Goal: Information Seeking & Learning: Learn about a topic

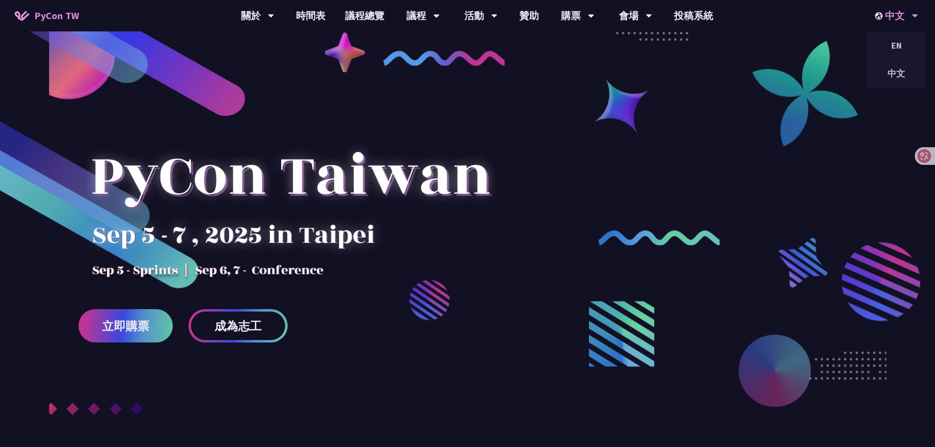
click at [906, 19] on div "中文" at bounding box center [896, 15] width 43 height 31
click at [896, 44] on div "EN" at bounding box center [896, 45] width 59 height 23
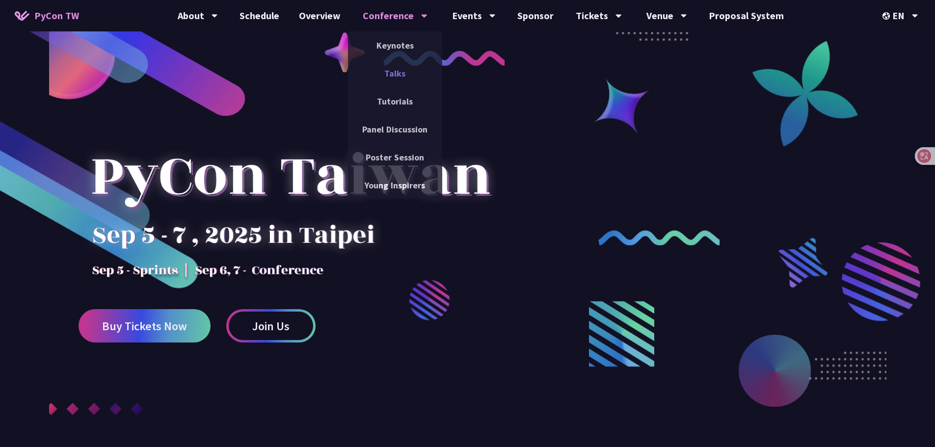
click at [404, 80] on link "Talks" at bounding box center [395, 73] width 94 height 23
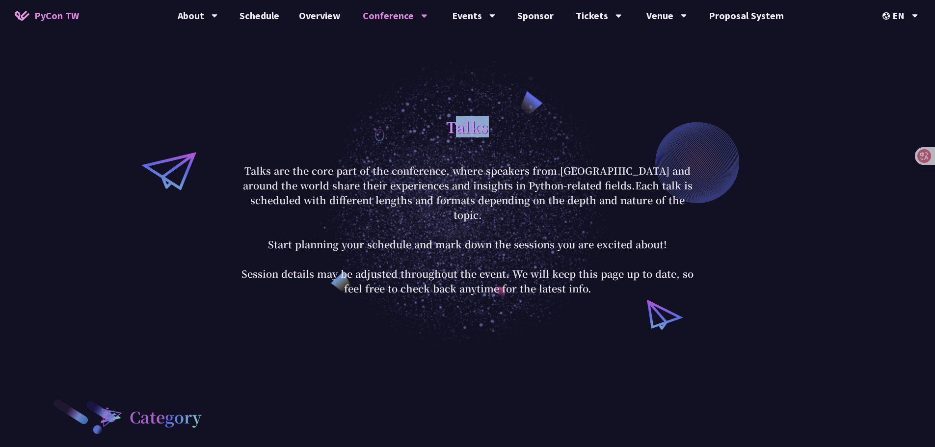
drag, startPoint x: 451, startPoint y: 138, endPoint x: 492, endPoint y: 137, distance: 40.3
click at [492, 137] on div "Talks" at bounding box center [468, 138] width 457 height 52
click at [448, 136] on h1 "Talks" at bounding box center [467, 126] width 43 height 29
drag, startPoint x: 447, startPoint y: 136, endPoint x: 505, endPoint y: 134, distance: 58.0
click at [505, 134] on div "Talks" at bounding box center [468, 138] width 457 height 52
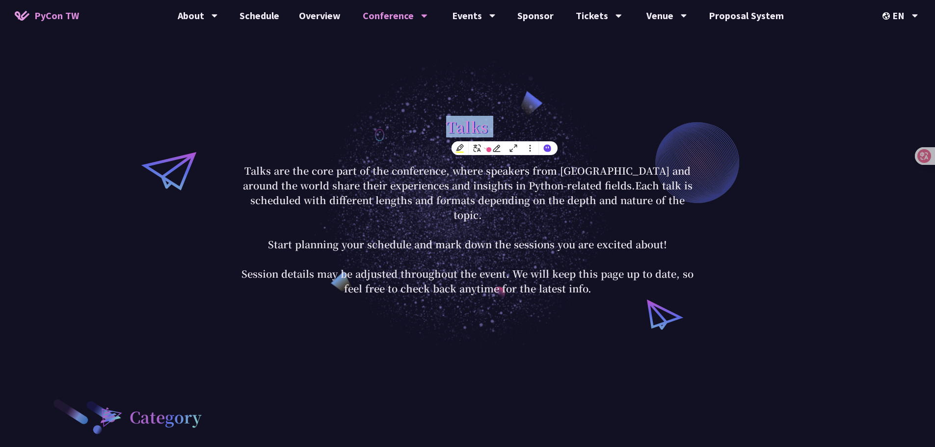
copy div "Talks"
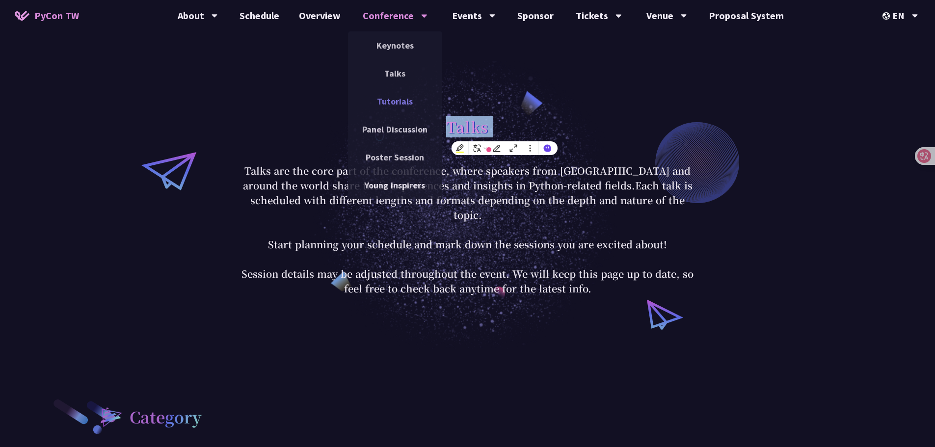
drag, startPoint x: 392, startPoint y: 100, endPoint x: 401, endPoint y: 103, distance: 9.3
click at [392, 100] on link "Tutorials" at bounding box center [395, 101] width 94 height 23
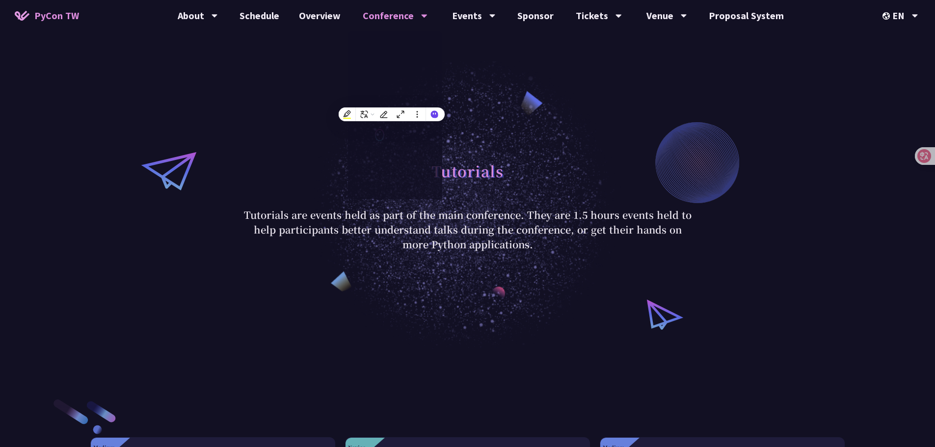
click at [172, 150] on div "Tutorials Tutorials are events held as part of the main conference. They are 1.…" at bounding box center [467, 204] width 935 height 290
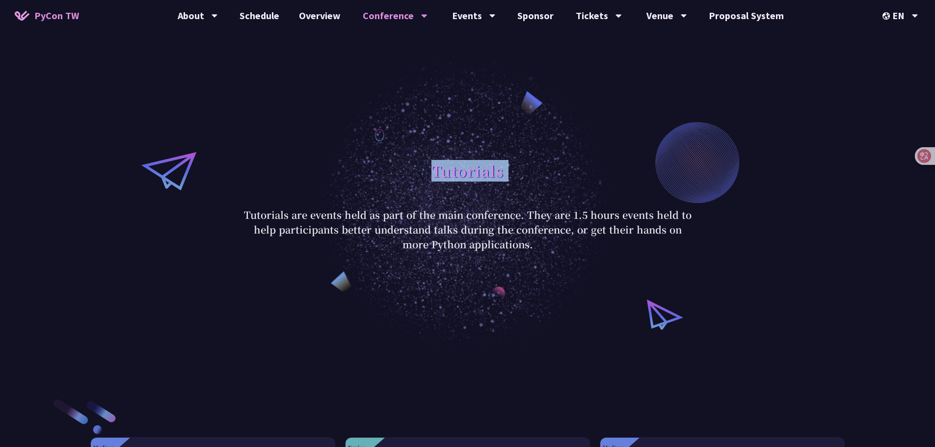
drag, startPoint x: 437, startPoint y: 173, endPoint x: 511, endPoint y: 173, distance: 74.6
click at [511, 173] on div "Tutorials" at bounding box center [468, 182] width 457 height 52
copy div "Tutorials"
drag, startPoint x: 374, startPoint y: 153, endPoint x: 382, endPoint y: 97, distance: 57.0
click at [374, 153] on div "Tutorials Tutorials are events held as part of the main conference. They are 1.…" at bounding box center [467, 204] width 935 height 290
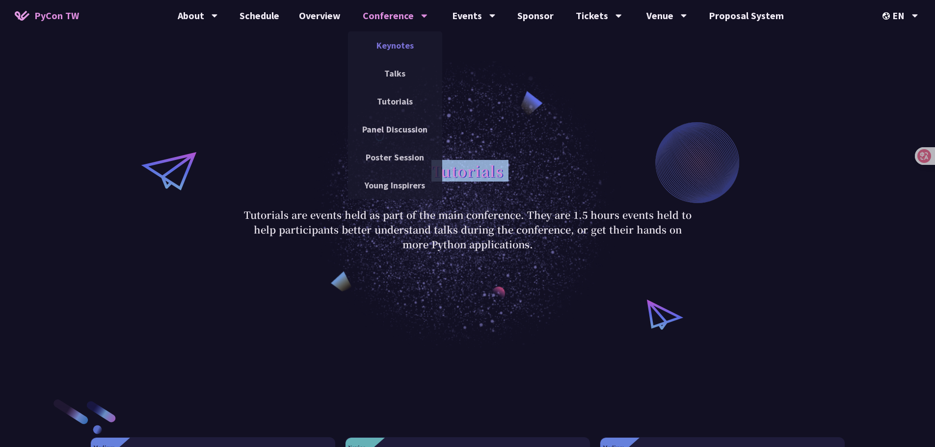
click at [405, 47] on link "Keynotes" at bounding box center [395, 45] width 94 height 23
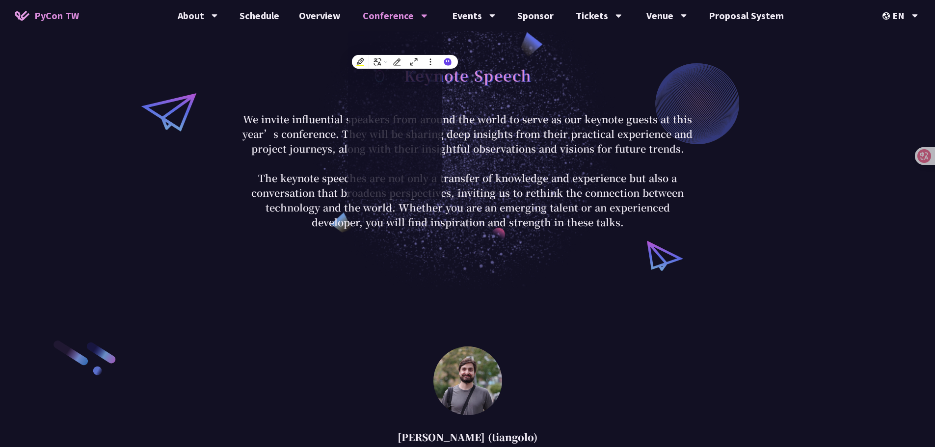
drag, startPoint x: 457, startPoint y: 247, endPoint x: 451, endPoint y: 197, distance: 50.4
click at [457, 247] on div "Keynote Speech We invite influential speakers from around the world to serve as…" at bounding box center [467, 145] width 935 height 290
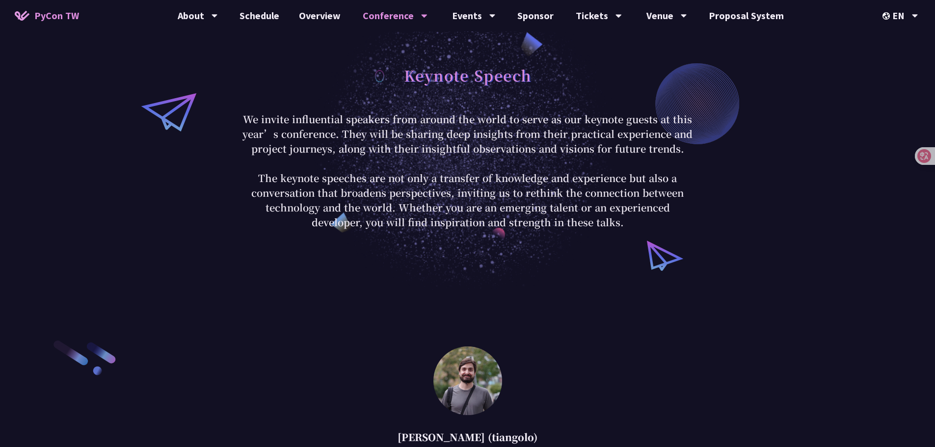
click at [422, 89] on h1 "Keynote Speech" at bounding box center [468, 74] width 128 height 29
click at [396, 77] on div "Keynote Speech" at bounding box center [468, 86] width 457 height 52
drag, startPoint x: 404, startPoint y: 79, endPoint x: 465, endPoint y: 81, distance: 60.9
click at [465, 81] on h1 "Keynote Speech" at bounding box center [468, 74] width 128 height 29
copy h1 "Keynote"
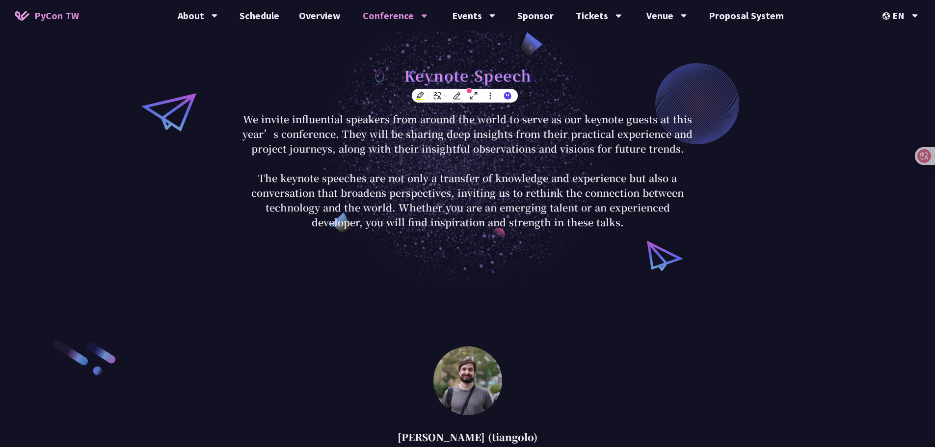
drag, startPoint x: 392, startPoint y: 178, endPoint x: 159, endPoint y: 250, distance: 244.3
click at [391, 178] on p "We invite influential speakers from around the world to serve as our keynote gu…" at bounding box center [468, 171] width 457 height 118
drag, startPoint x: 363, startPoint y: 48, endPoint x: 390, endPoint y: 17, distance: 40.7
click at [366, 44] on div "Keynote Speech We invite influential speakers from around the world to serve as…" at bounding box center [467, 145] width 935 height 290
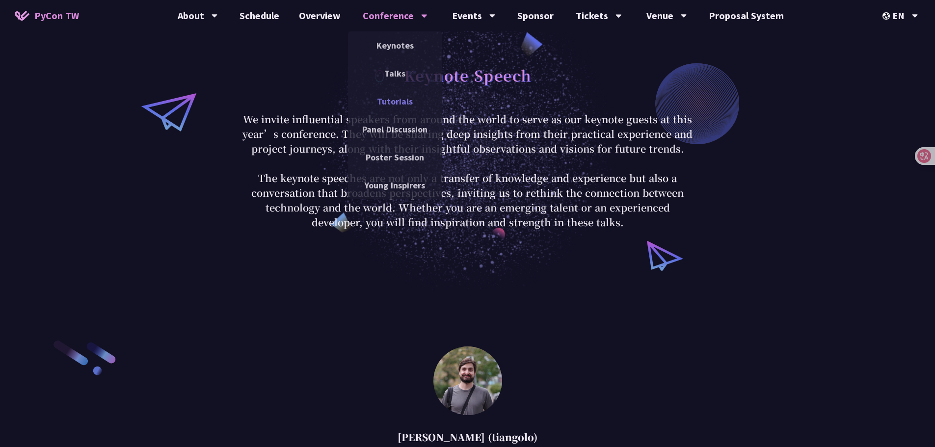
click at [409, 99] on link "Tutorials" at bounding box center [395, 101] width 94 height 23
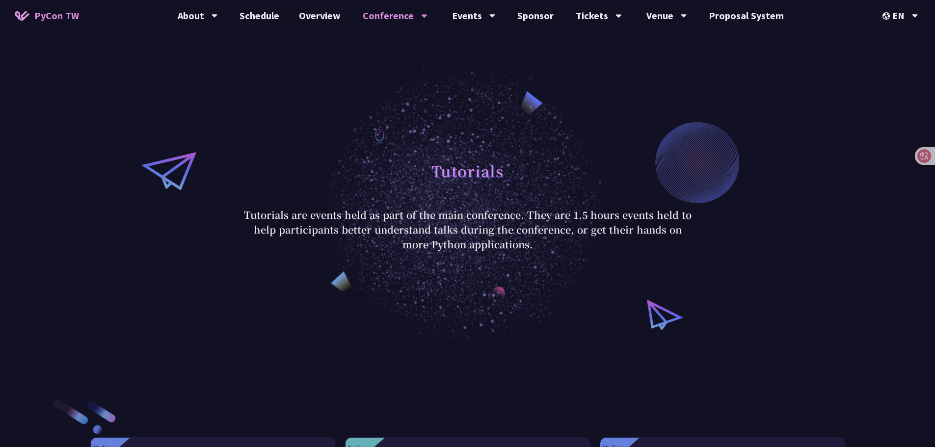
drag, startPoint x: 339, startPoint y: 180, endPoint x: 334, endPoint y: 194, distance: 15.1
click at [337, 186] on div "Tutorials" at bounding box center [468, 182] width 457 height 52
click at [897, 69] on div "中文" at bounding box center [900, 73] width 59 height 23
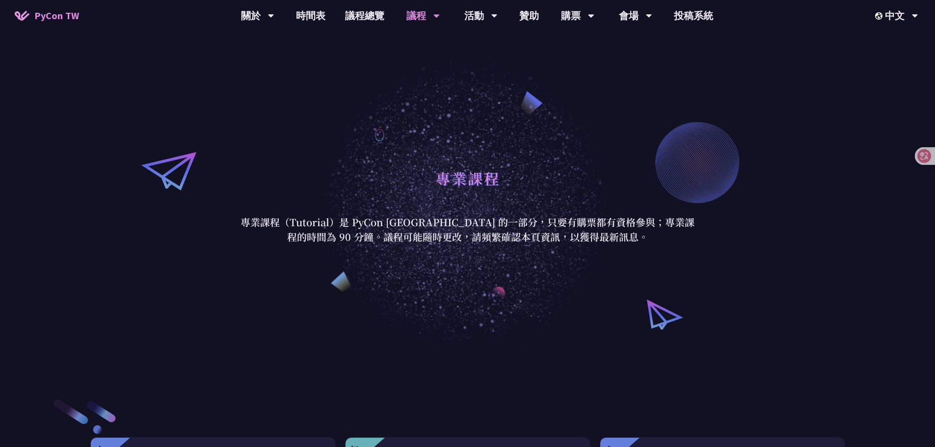
click at [450, 132] on div "專業課程 專業課程（Tutorial）是 PyCon [GEOGRAPHIC_DATA] 的一部分，只要有購票都有資格參與；專業課程的時間為 90 分鐘。議程…" at bounding box center [467, 204] width 935 height 290
click at [303, 16] on link "時間表" at bounding box center [310, 15] width 49 height 31
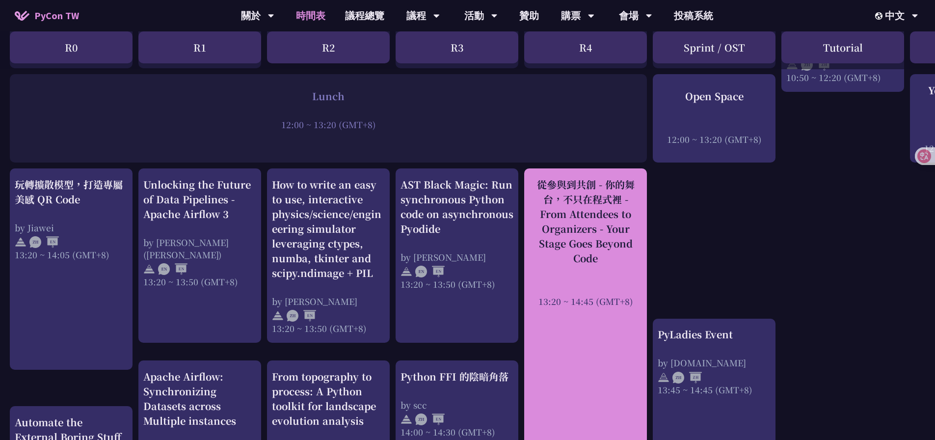
scroll to position [933, 0]
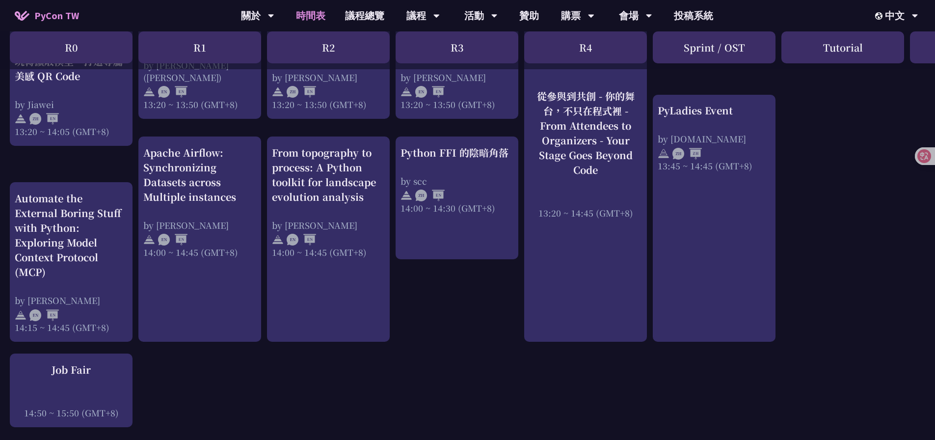
click at [834, 109] on div "An Introduction to the GIL for Python Beginners: Disabling It in Python 3.13 an…" at bounding box center [521, 80] width 1043 height 1626
click at [677, 18] on link "投稿系統" at bounding box center [693, 15] width 59 height 31
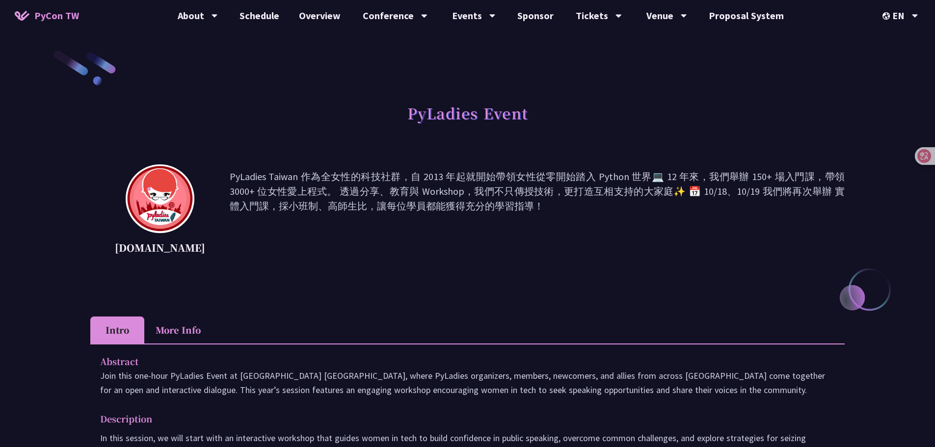
click at [470, 196] on p "PyLadies Taiwan 作為全女性的科技社群，自 2013 年起就開始帶領女性從零開始踏入 Python 世界💻 12 年來，我們舉辦 150+ 場入…" at bounding box center [537, 213] width 615 height 88
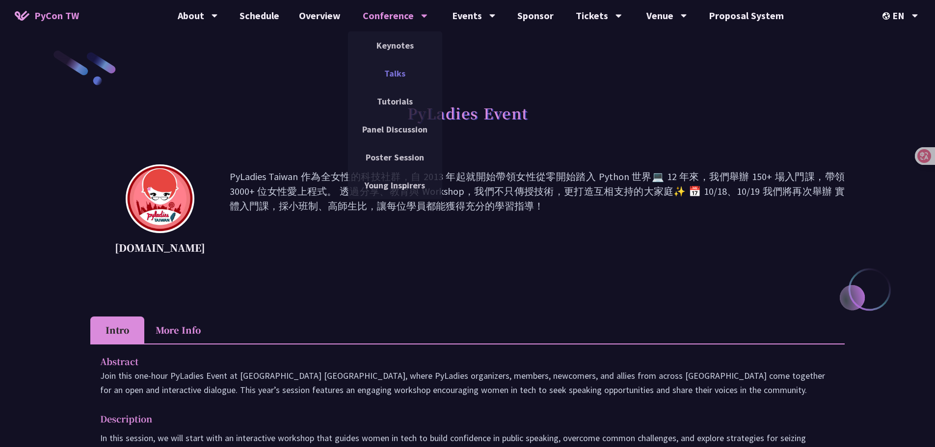
click at [402, 78] on link "Talks" at bounding box center [395, 73] width 94 height 23
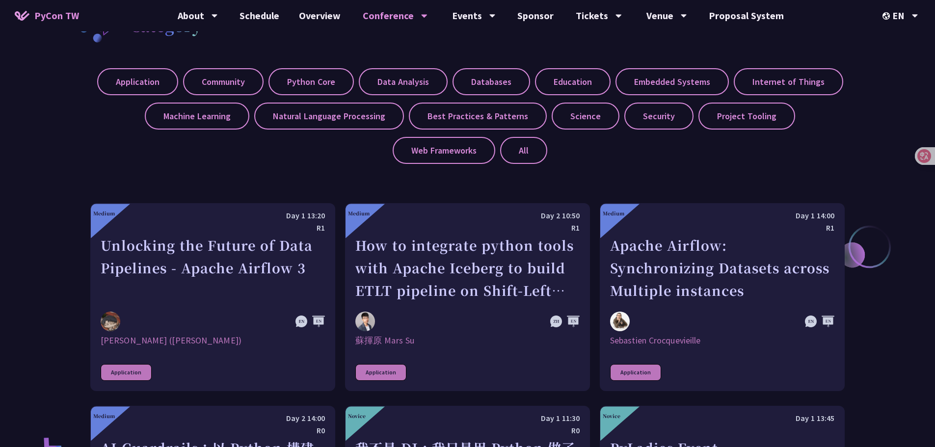
scroll to position [393, 0]
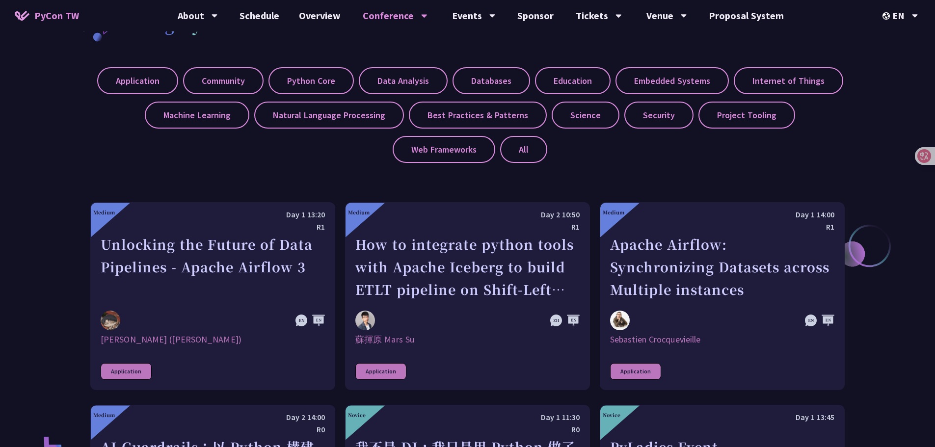
drag, startPoint x: 296, startPoint y: 174, endPoint x: 329, endPoint y: 207, distance: 47.2
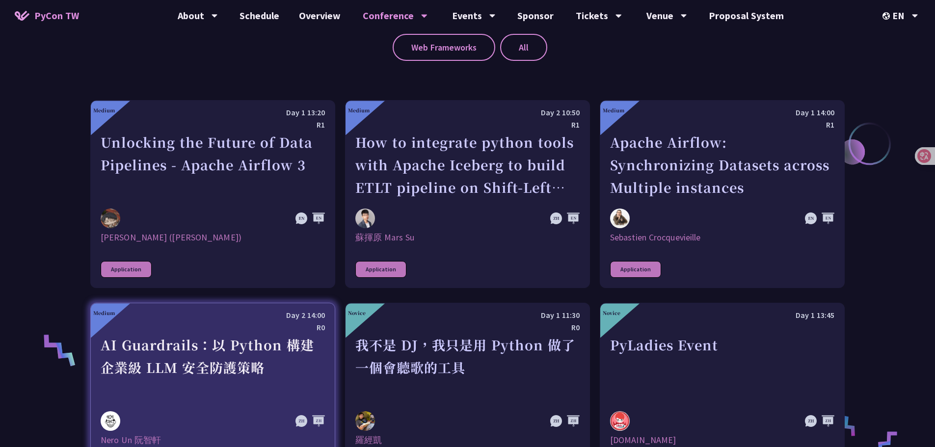
scroll to position [687, 0]
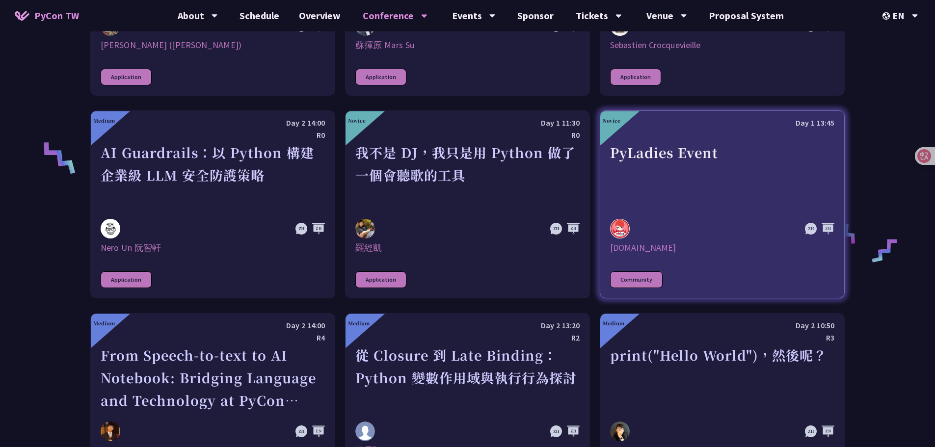
click at [706, 207] on div "PyLadies Event" at bounding box center [722, 175] width 224 height 68
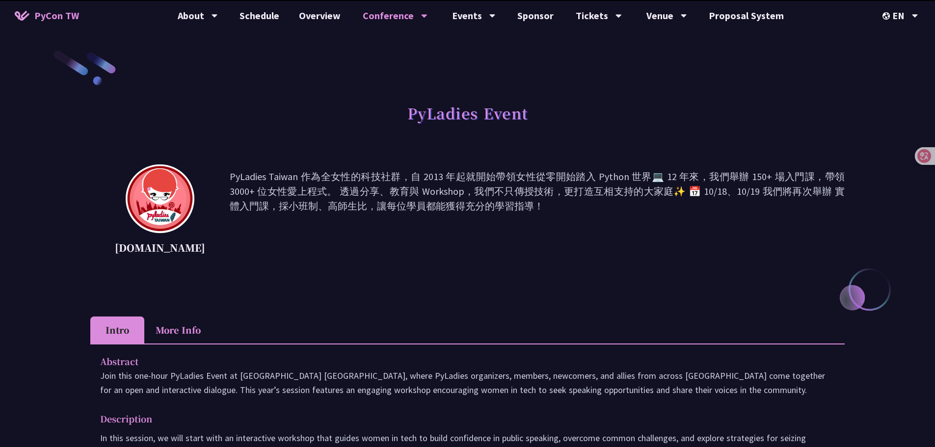
scroll to position [687, 0]
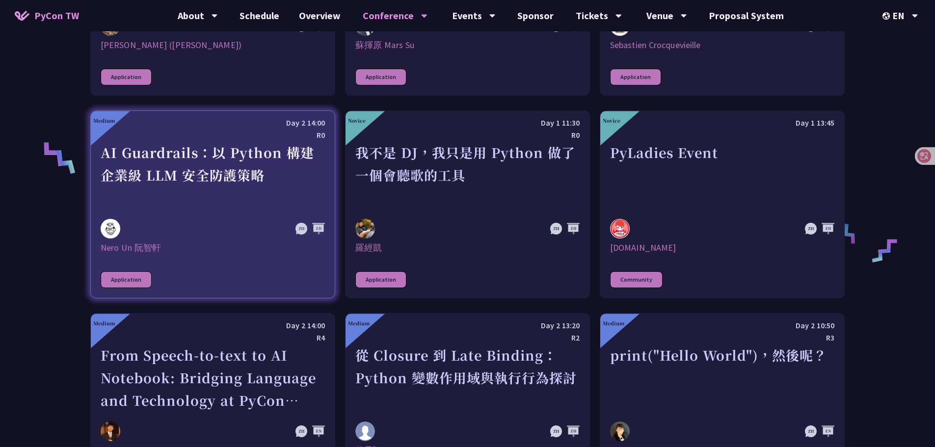
click at [250, 190] on div "AI Guardrails：以 Python 構建企業級 LLM 安全防護策略" at bounding box center [213, 175] width 224 height 68
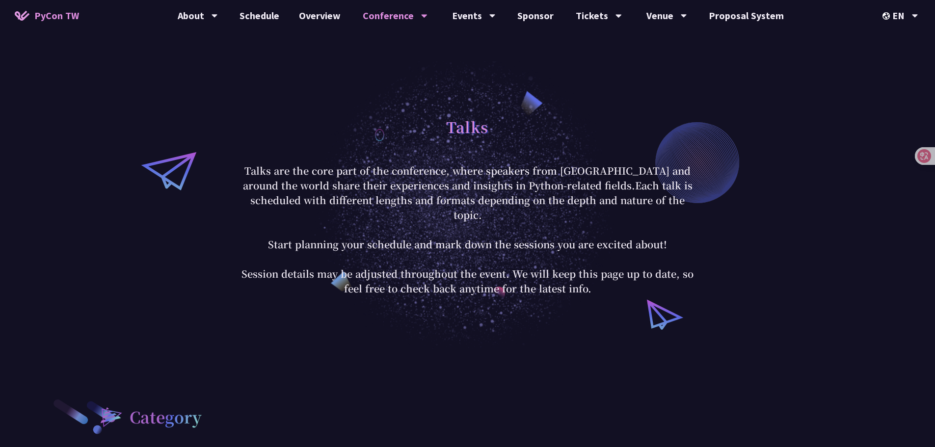
click at [529, 208] on p "Talks are the core part of the conference, where speakers from Taiwan and aroun…" at bounding box center [468, 230] width 457 height 133
click at [339, 219] on p "Talks are the core part of the conference, where speakers from Taiwan and aroun…" at bounding box center [468, 230] width 457 height 133
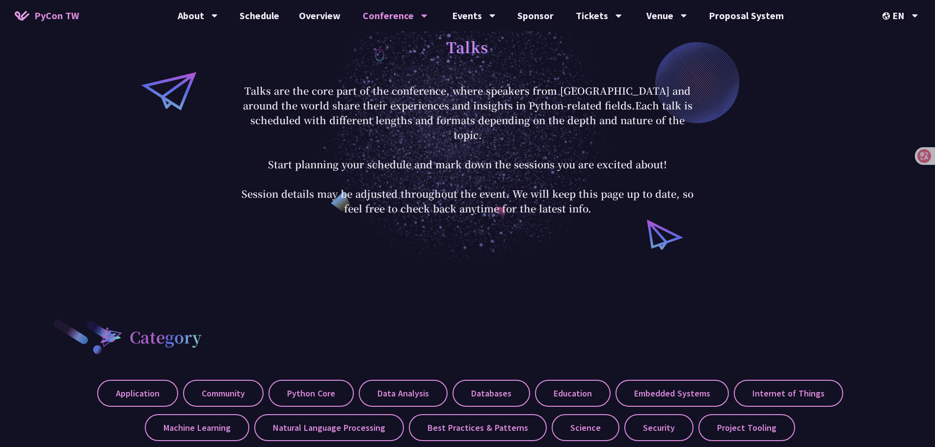
scroll to position [98, 0]
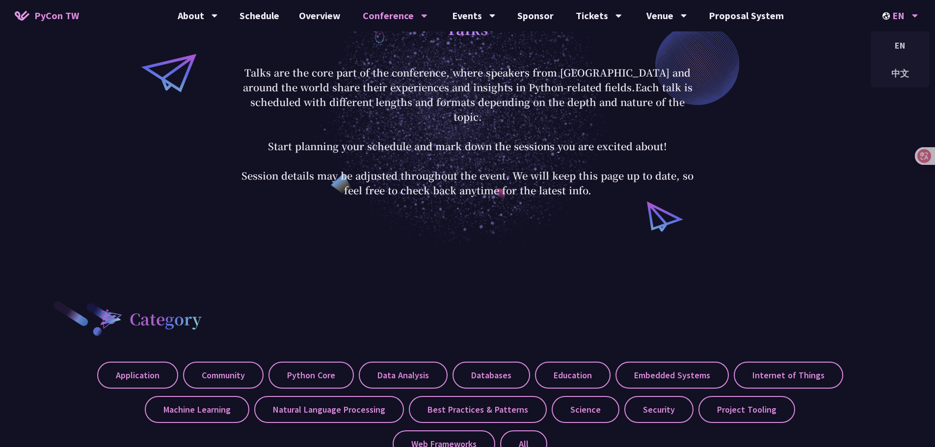
click at [908, 16] on div "EN" at bounding box center [901, 15] width 36 height 31
click at [901, 72] on div "中文" at bounding box center [900, 73] width 59 height 23
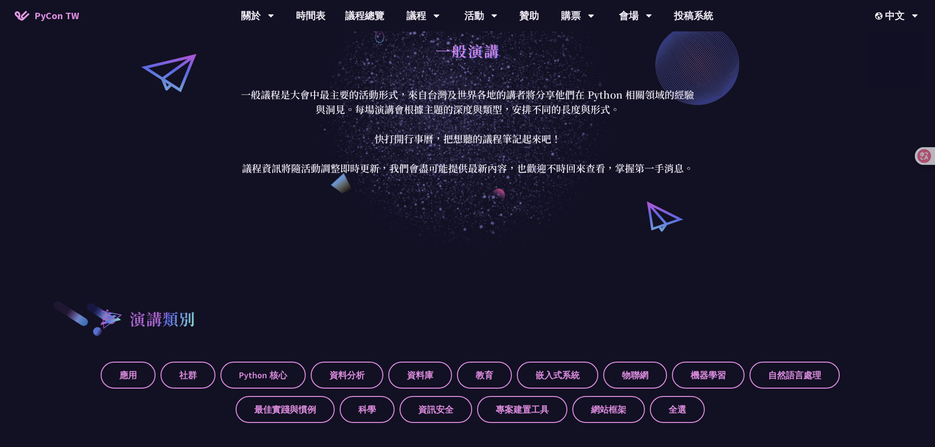
scroll to position [113, 0]
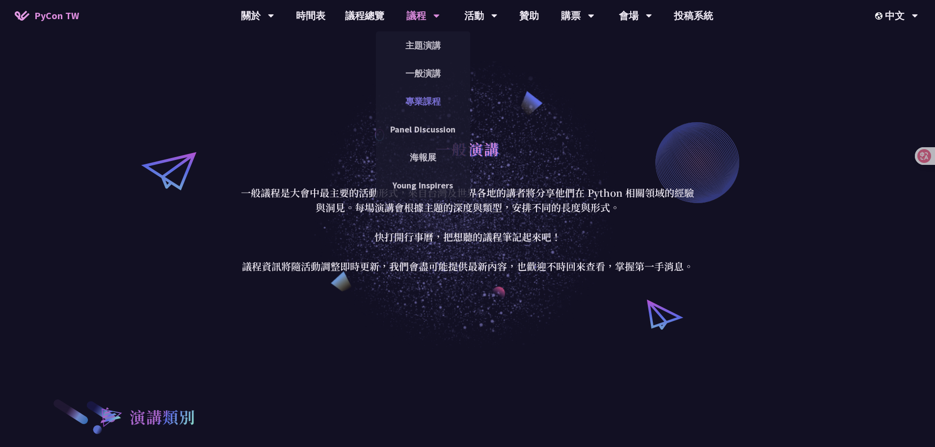
click at [431, 103] on link "專業課程" at bounding box center [423, 101] width 94 height 23
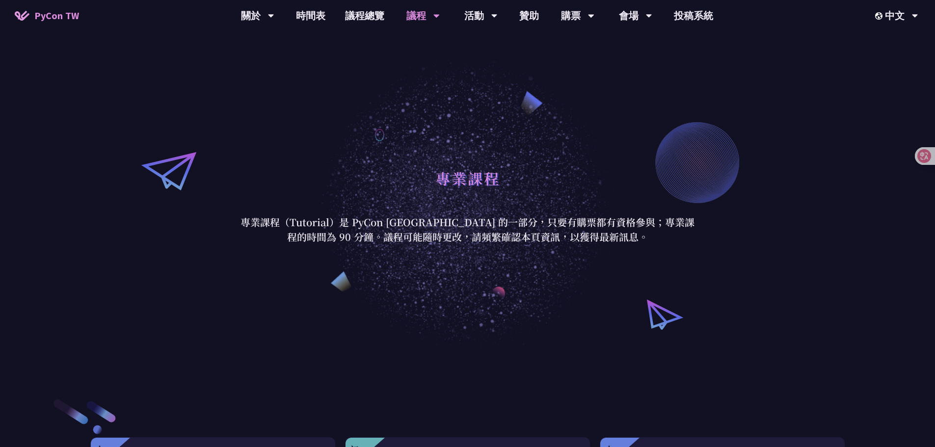
click at [390, 174] on div "專業課程" at bounding box center [468, 190] width 457 height 52
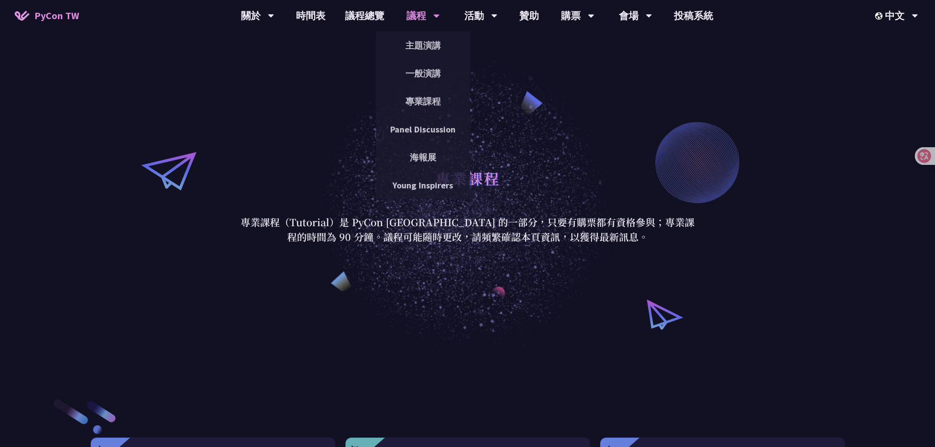
click at [336, 171] on div "專業課程" at bounding box center [468, 190] width 457 height 52
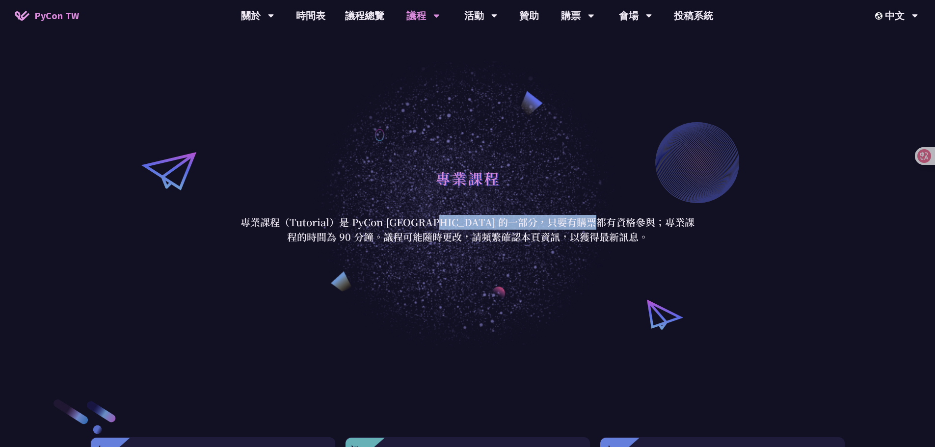
drag, startPoint x: 437, startPoint y: 221, endPoint x: 610, endPoint y: 222, distance: 172.8
click at [638, 222] on p "專業課程（Tutorial）是 PyCon [GEOGRAPHIC_DATA] 的一部分，只要有購票都有資格參與；專業課程的時間為 90 分鐘。議程可能隨時更…" at bounding box center [468, 229] width 457 height 29
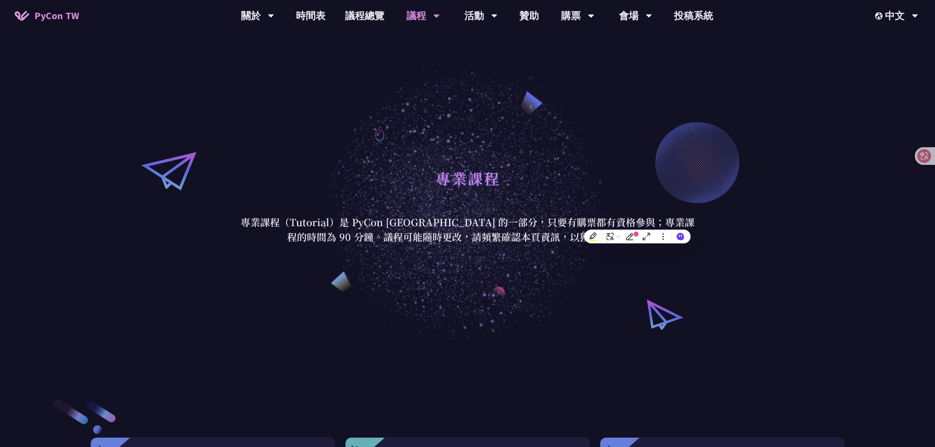
drag, startPoint x: 382, startPoint y: 162, endPoint x: 210, endPoint y: 244, distance: 190.2
click at [381, 163] on div "專業課程 專業課程（Tutorial）是 PyCon [GEOGRAPHIC_DATA] 的一部分，只要有購票都有資格參與；專業課程的時間為 90 分鐘。議程…" at bounding box center [467, 204] width 935 height 290
click at [365, 133] on div "專業課程 專業課程（Tutorial）是 PyCon [GEOGRAPHIC_DATA] 的一部分，只要有購票都有資格參與；專業課程的時間為 90 分鐘。議程…" at bounding box center [467, 204] width 935 height 290
click at [371, 133] on div "專業課程 專業課程（Tutorial）是 PyCon [GEOGRAPHIC_DATA] 的一部分，只要有購票都有資格參與；專業課程的時間為 90 分鐘。議程…" at bounding box center [467, 204] width 935 height 290
click at [413, 131] on div "專業課程 專業課程（Tutorial）是 PyCon [GEOGRAPHIC_DATA] 的一部分，只要有購票都有資格參與；專業課程的時間為 90 分鐘。議程…" at bounding box center [467, 204] width 935 height 290
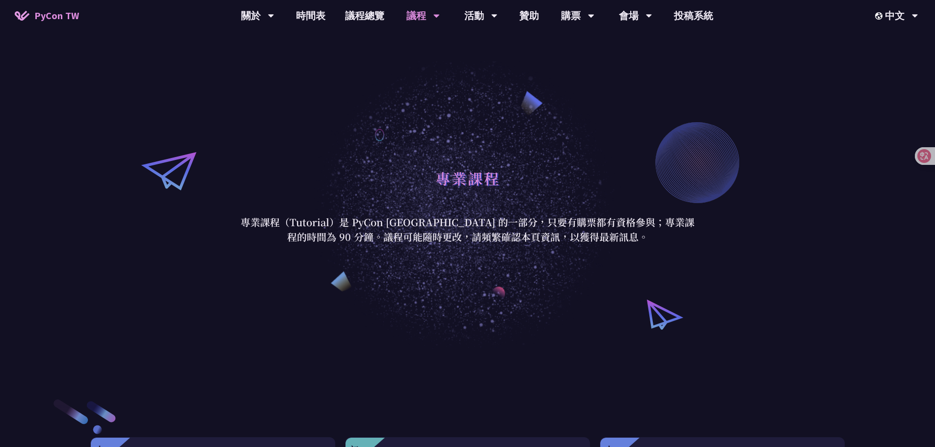
click at [411, 137] on div "專業課程 專業課程（Tutorial）是 PyCon [GEOGRAPHIC_DATA] 的一部分，只要有購票都有資格參與；專業課程的時間為 90 分鐘。議程…" at bounding box center [467, 204] width 935 height 290
click at [424, 133] on div "專業課程 專業課程（Tutorial）是 PyCon [GEOGRAPHIC_DATA] 的一部分，只要有購票都有資格參與；專業課程的時間為 90 分鐘。議程…" at bounding box center [467, 204] width 935 height 290
click at [412, 136] on div "專業課程 專業課程（Tutorial）是 PyCon [GEOGRAPHIC_DATA] 的一部分，只要有購票都有資格參與；專業課程的時間為 90 分鐘。議程…" at bounding box center [467, 204] width 935 height 290
click at [302, 187] on div "專業課程" at bounding box center [468, 190] width 457 height 52
click at [368, 155] on div "專業課程 專業課程（Tutorial）是 PyCon [GEOGRAPHIC_DATA] 的一部分，只要有購票都有資格參與；專業課程的時間為 90 分鐘。議程…" at bounding box center [467, 204] width 935 height 290
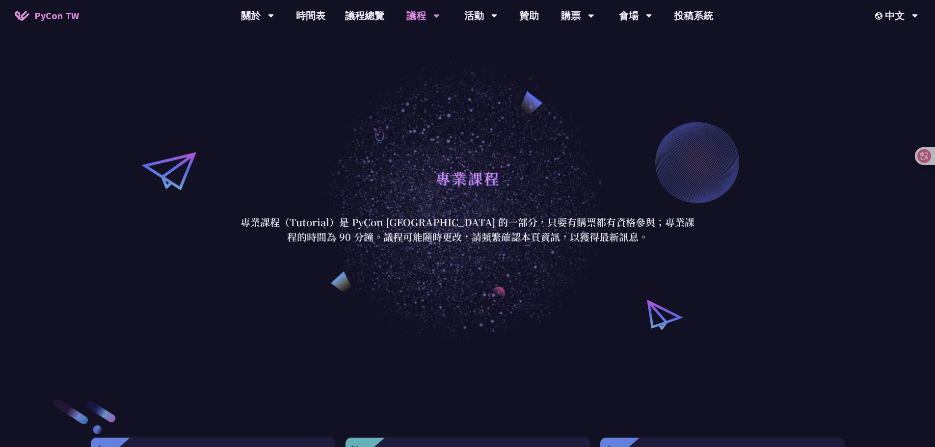
click at [387, 155] on div "專業課程 專業課程（Tutorial）是 PyCon [GEOGRAPHIC_DATA] 的一部分，只要有購票都有資格參與；專業課程的時間為 90 分鐘。議程…" at bounding box center [467, 204] width 935 height 290
drag, startPoint x: 444, startPoint y: 95, endPoint x: 429, endPoint y: 98, distance: 15.0
click at [441, 97] on div "專業課程 專業課程（Tutorial）是 PyCon [GEOGRAPHIC_DATA] 的一部分，只要有購票都有資格參與；專業課程的時間為 90 分鐘。議程…" at bounding box center [467, 204] width 935 height 290
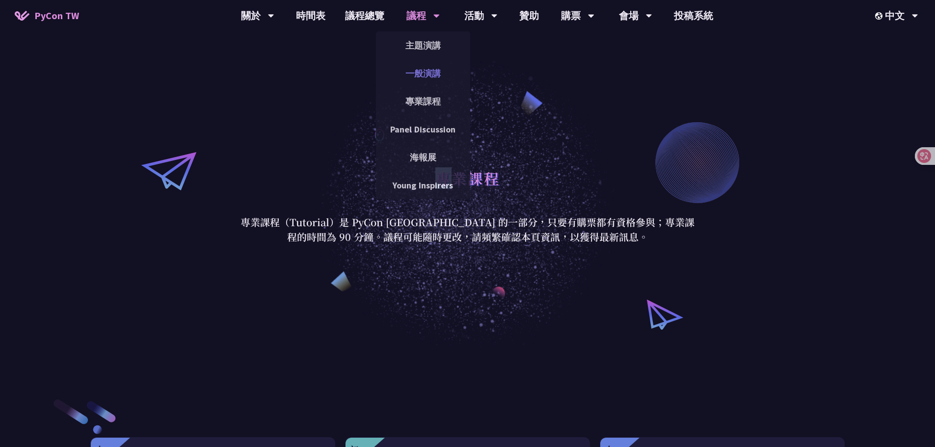
click at [425, 73] on link "一般演講" at bounding box center [423, 73] width 94 height 23
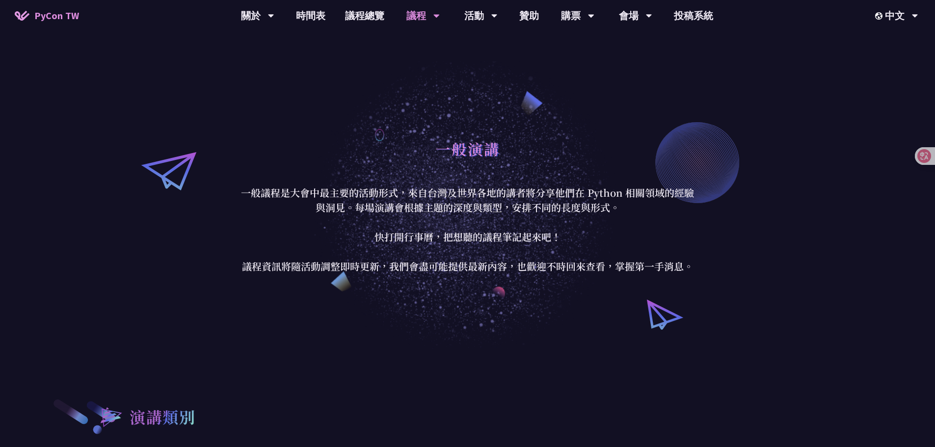
click at [251, 198] on p "一般議程是大會中最主要的活動形式，來自台灣及世界各地的講者將分享他們在 Python 相關領域的經驗與洞見。每場演講會根據主題的深度與類型，安排不同的長度與形…" at bounding box center [468, 230] width 457 height 88
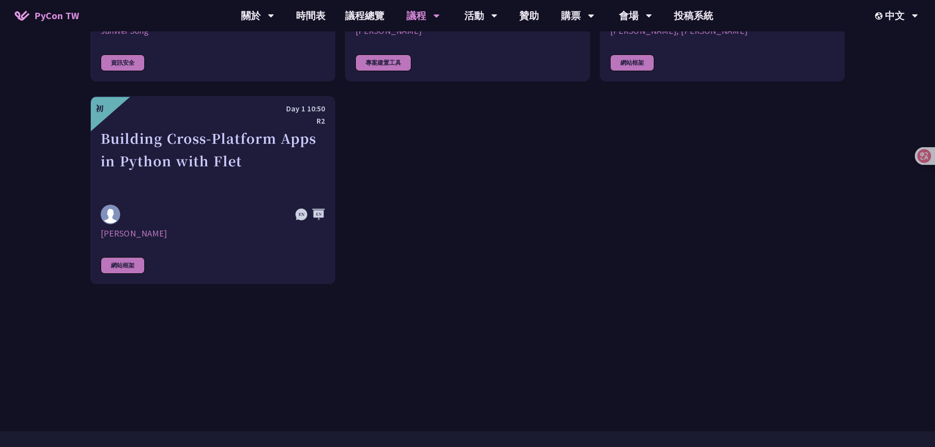
scroll to position [2897, 0]
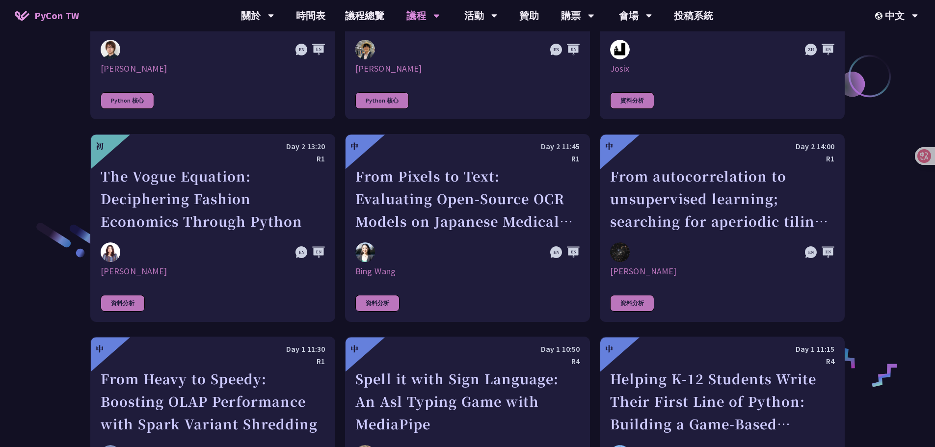
scroll to position [1326, 0]
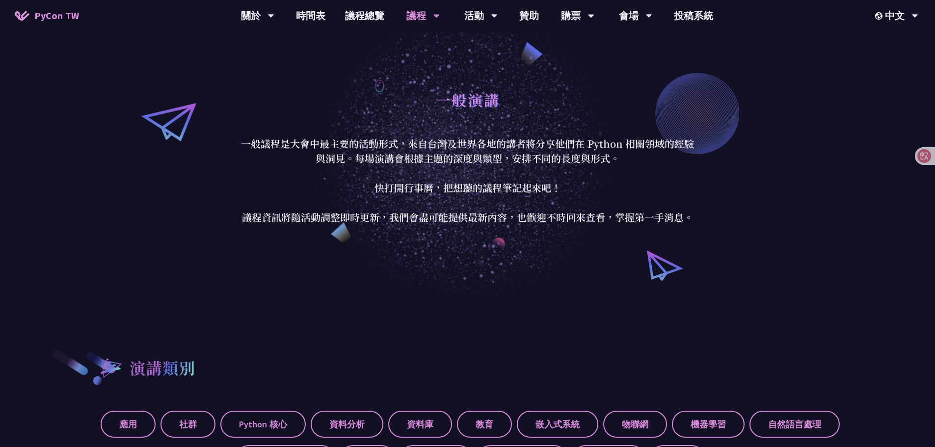
click at [413, 241] on div "一般演講 一般議程是大會中最主要的活動形式，來自台灣及世界各地的講者將分享他們在 Python 相關領域的經驗與洞見。每場演講會根據主題的深度與類型，安排不同…" at bounding box center [467, 155] width 935 height 290
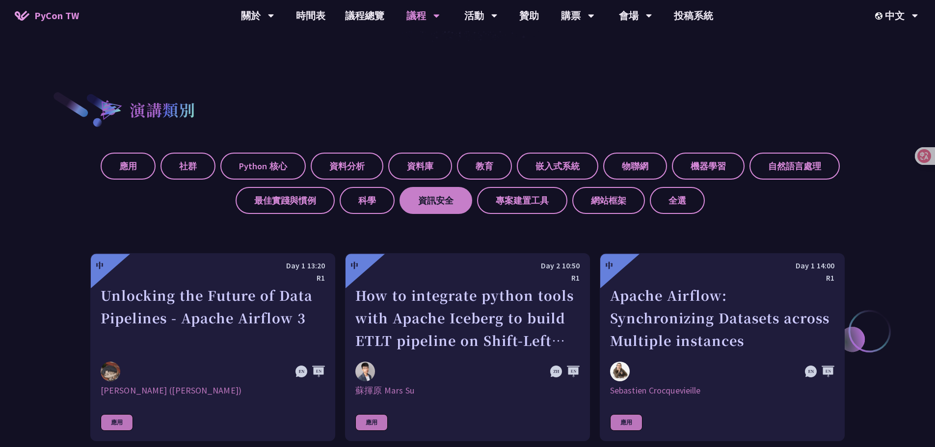
scroll to position [344, 0]
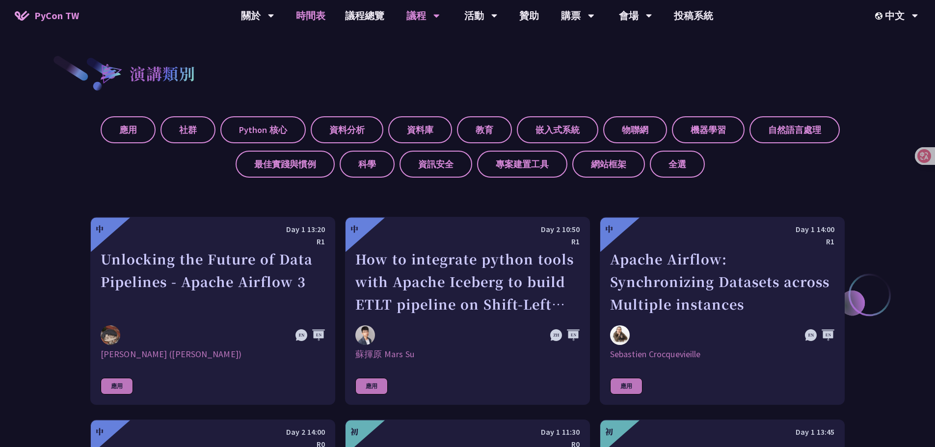
click at [312, 17] on link "時間表" at bounding box center [310, 15] width 49 height 31
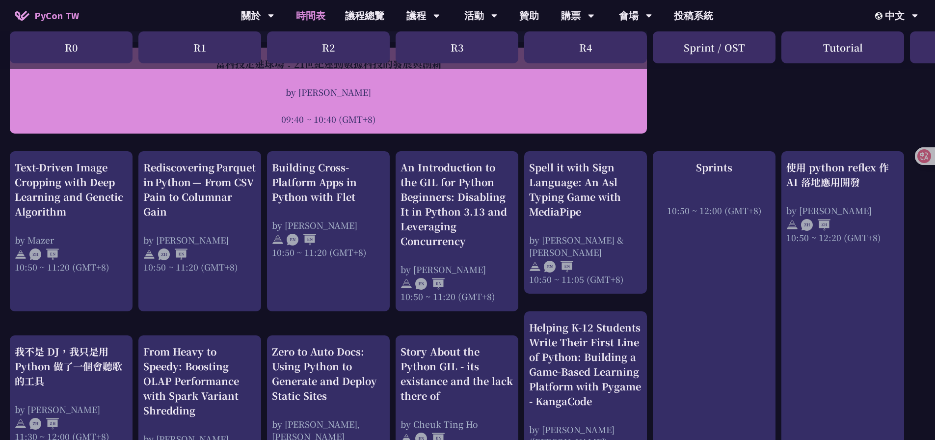
scroll to position [147, 0]
